Goal: Navigation & Orientation: Find specific page/section

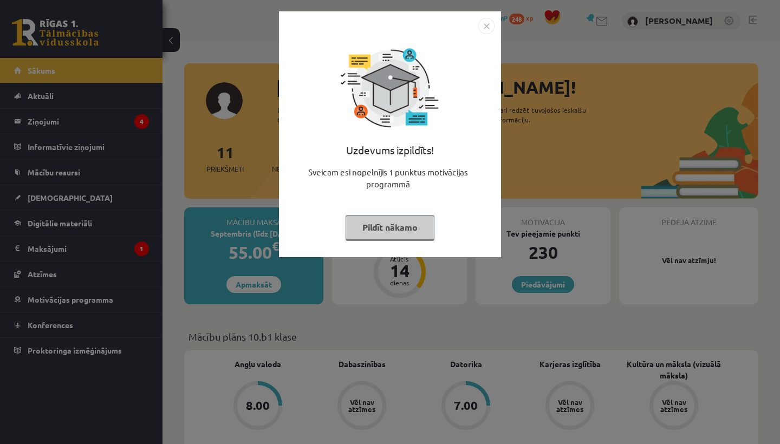
click at [390, 227] on button "Pildīt nākamo" at bounding box center [389, 227] width 89 height 25
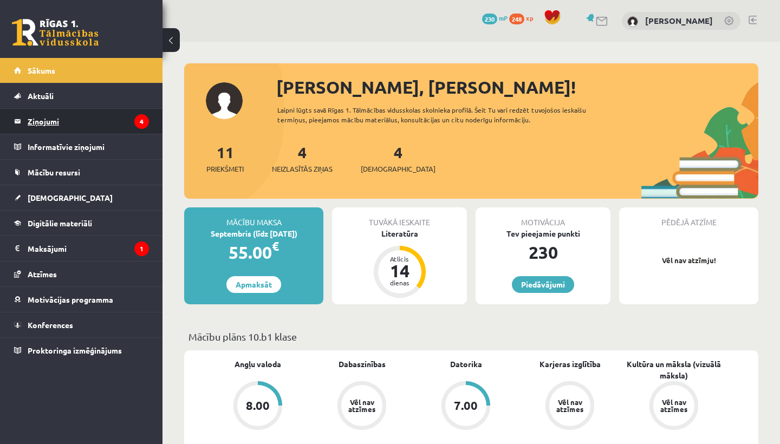
click at [85, 116] on legend "Ziņojumi 4" at bounding box center [88, 121] width 121 height 25
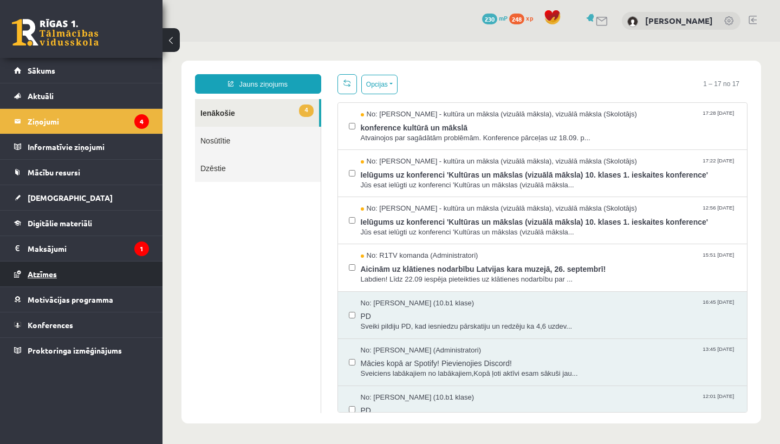
click at [51, 272] on span "Atzīmes" at bounding box center [42, 274] width 29 height 10
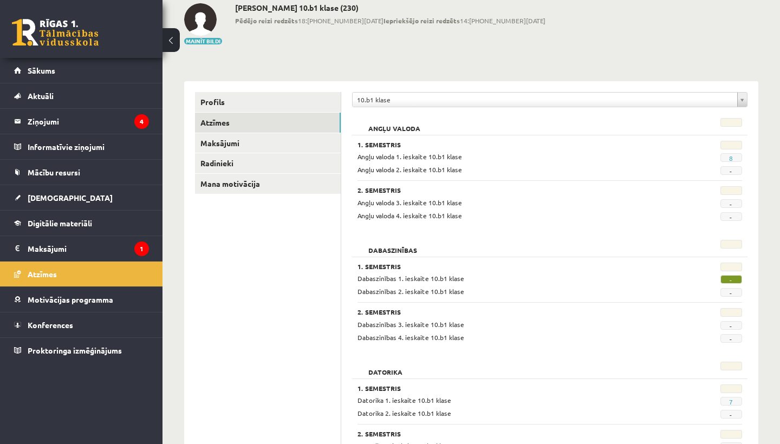
scroll to position [66, 0]
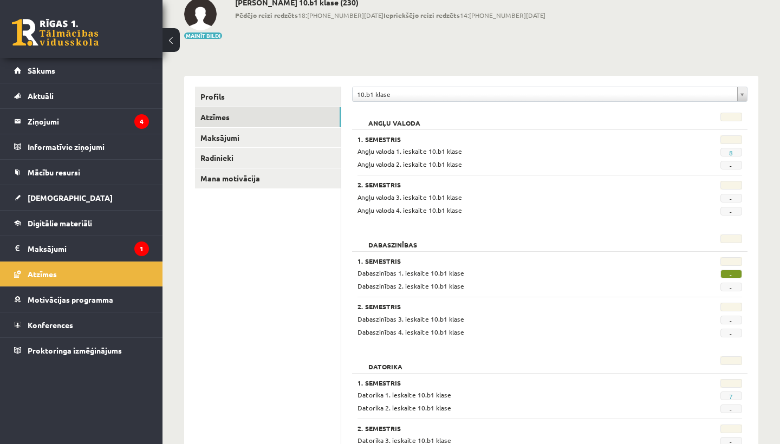
click at [725, 274] on span "-" at bounding box center [731, 274] width 22 height 9
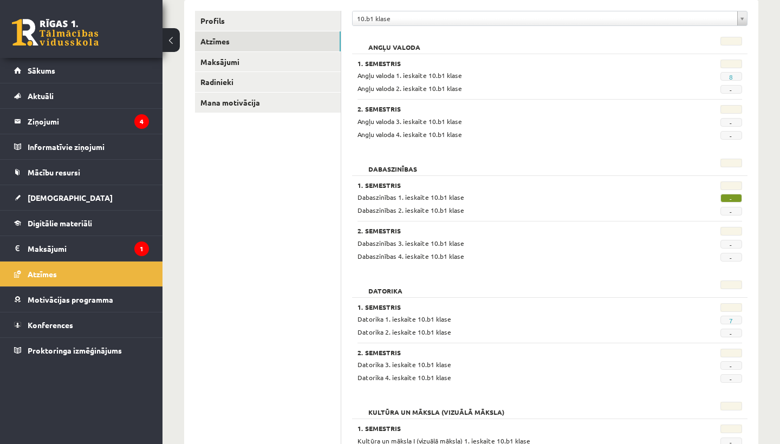
scroll to position [56, 0]
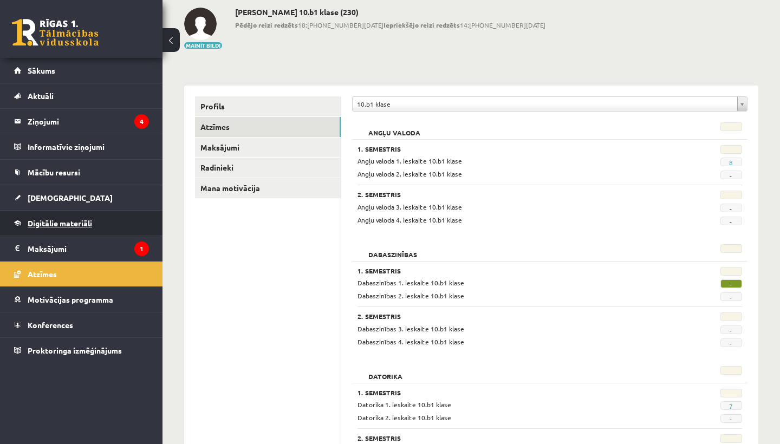
click at [66, 220] on span "Digitālie materiāli" at bounding box center [60, 223] width 64 height 10
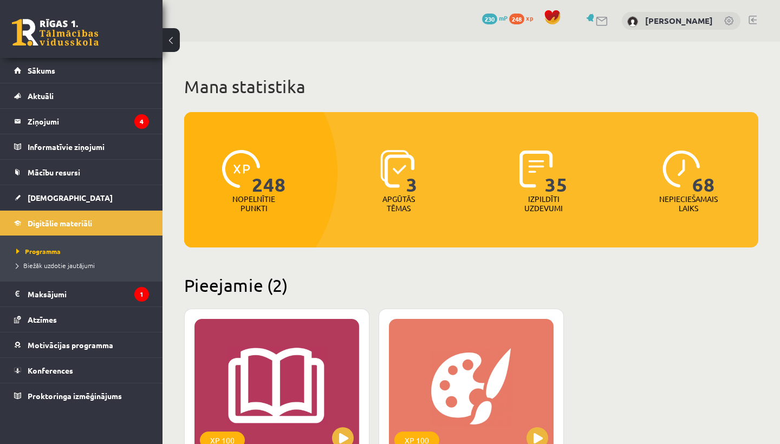
click at [751, 21] on link at bounding box center [752, 20] width 8 height 9
